Goal: Find specific page/section

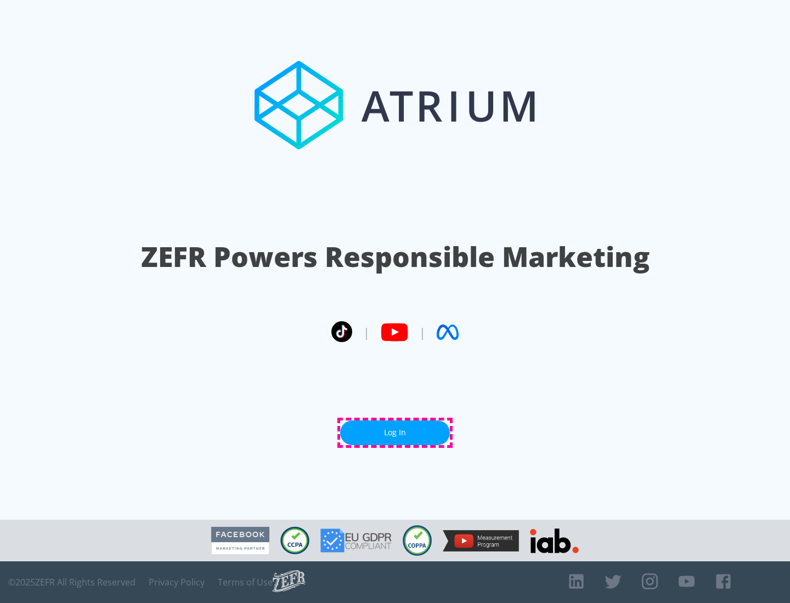
click at [395, 433] on link "Log In" at bounding box center [395, 433] width 110 height 25
